Goal: Check status: Check status

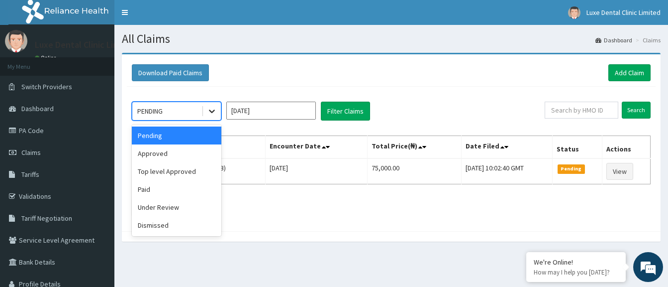
click at [211, 113] on icon at bounding box center [212, 111] width 10 height 10
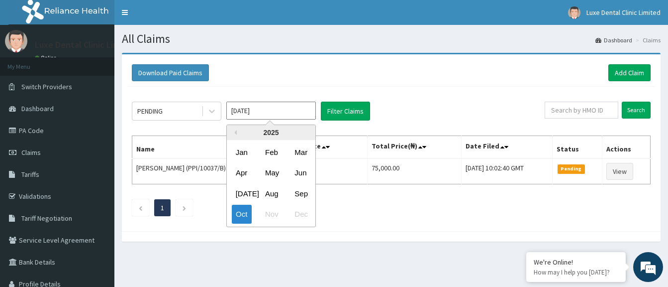
click at [284, 115] on input "[DATE]" at bounding box center [271, 111] width 90 height 18
click at [303, 195] on div "Sep" at bounding box center [301, 193] width 20 height 18
type input "[DATE]"
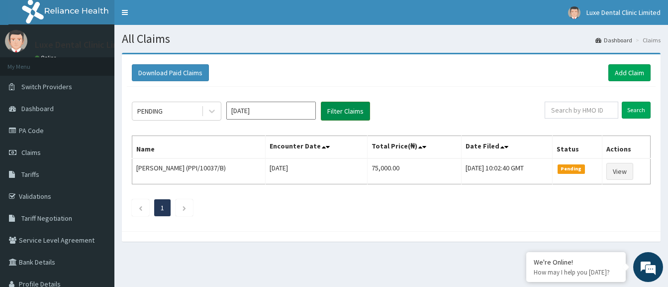
click at [358, 112] on button "Filter Claims" at bounding box center [345, 111] width 49 height 19
